Goal: Task Accomplishment & Management: Use online tool/utility

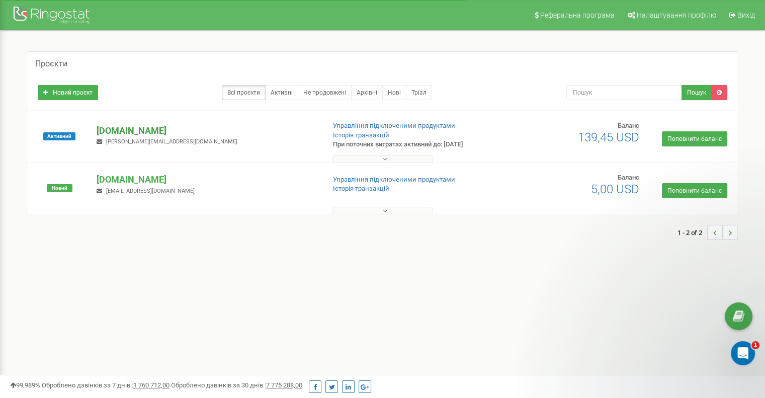
click at [115, 129] on p "[DOMAIN_NAME]" at bounding box center [207, 130] width 220 height 13
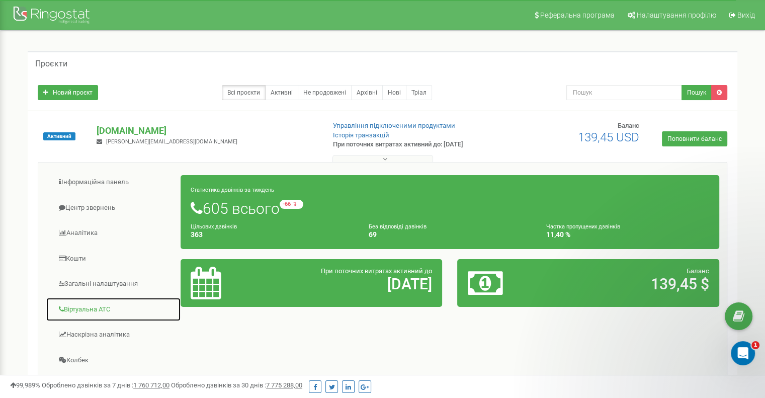
click at [106, 305] on link "Віртуальна АТС" at bounding box center [113, 309] width 135 height 25
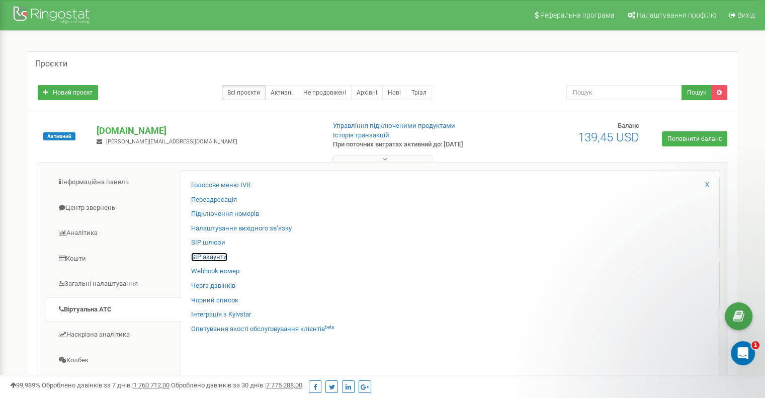
click at [217, 257] on link "SIP акаунти" at bounding box center [209, 258] width 36 height 10
